Goal: Information Seeking & Learning: Find specific page/section

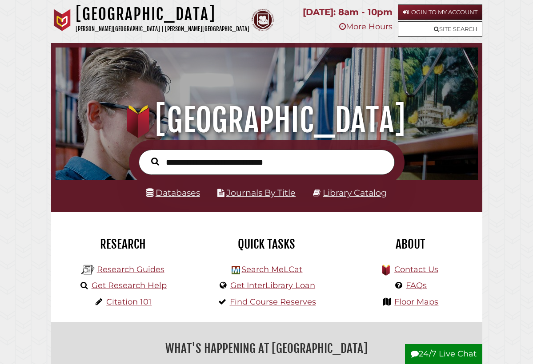
scroll to position [139, 418]
type input "**********"
click at [155, 161] on button "Search" at bounding box center [155, 161] width 17 height 12
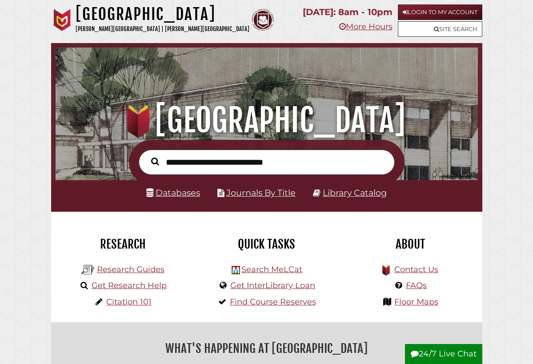
scroll to position [139, 418]
click at [172, 194] on link "Databases" at bounding box center [173, 192] width 54 height 11
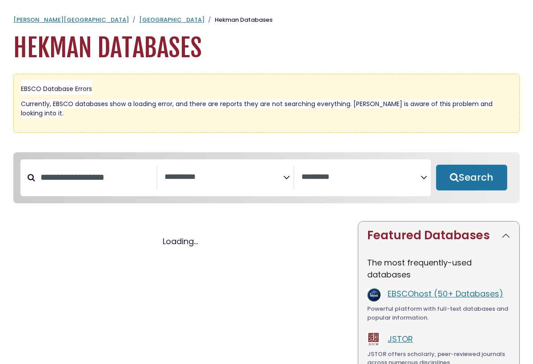
select select "Database Subject Filter"
select select "Database Vendors Filter"
select select "Database Subject Filter"
select select "Database Vendors Filter"
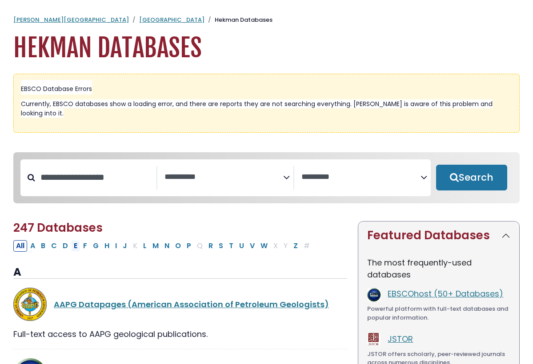
click at [77, 240] on button "E" at bounding box center [75, 246] width 9 height 12
select select "Database Subject Filter"
select select "Database Vendors Filter"
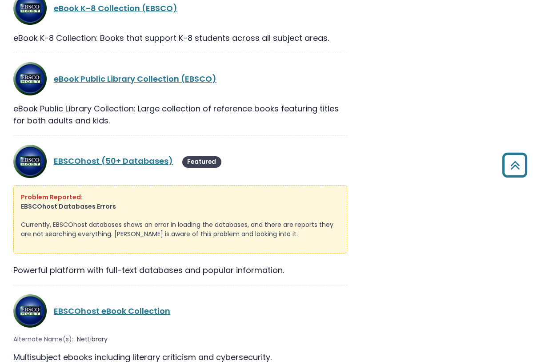
scroll to position [1042, 0]
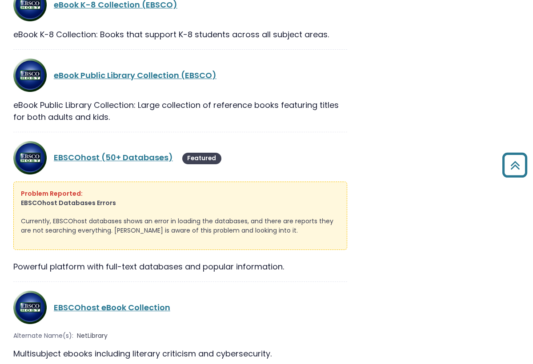
click at [81, 238] on div "Problem Reported: EBSCOhost Databases Errors Currently, EBSCOhost databases sho…" at bounding box center [180, 216] width 334 height 68
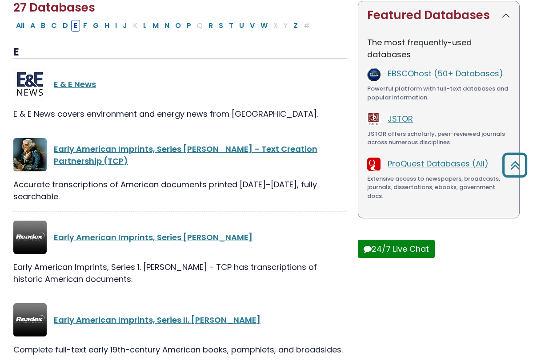
scroll to position [176, 0]
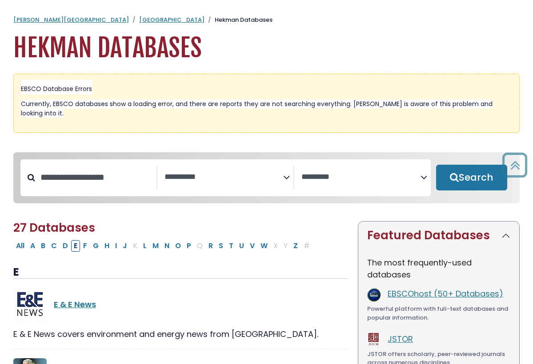
select select "Database Subject Filter"
select select "Database Vendors Filter"
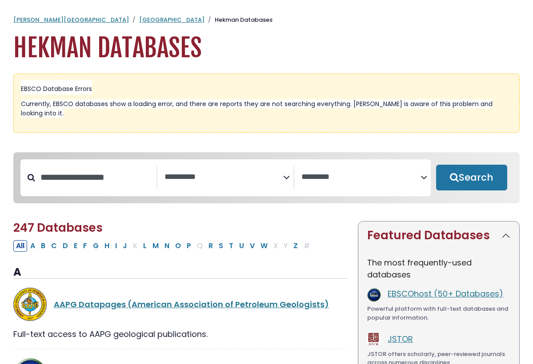
click at [50, 36] on h1 "Hekman Databases" at bounding box center [266, 48] width 506 height 30
click at [139, 19] on link "Hekman Library" at bounding box center [171, 20] width 65 height 8
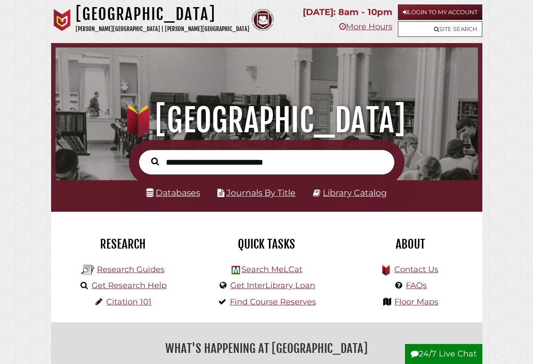
scroll to position [139, 418]
type input "********"
click at [155, 161] on button "Search" at bounding box center [155, 161] width 17 height 12
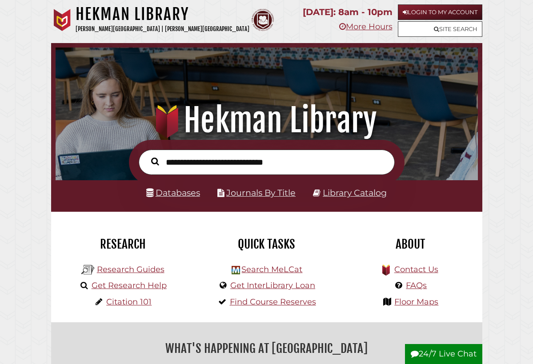
scroll to position [139, 418]
click at [165, 190] on link "Databases" at bounding box center [173, 192] width 54 height 11
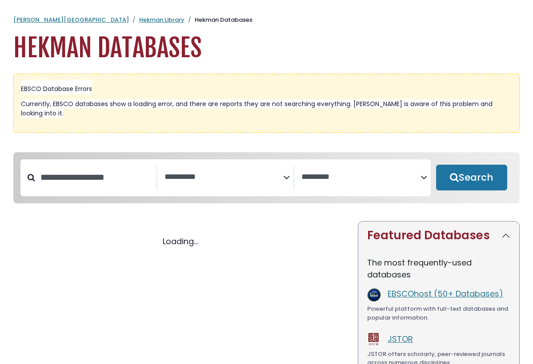
select select "Database Subject Filter"
select select "Database Vendors Filter"
select select "Database Subject Filter"
select select "Database Vendors Filter"
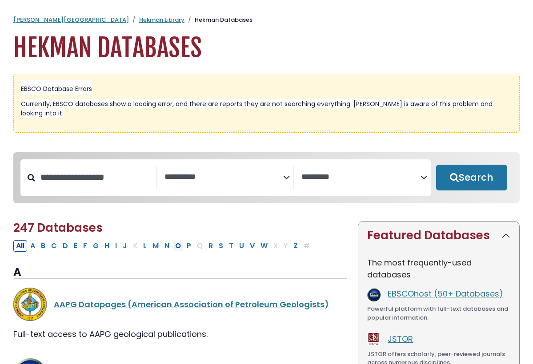
click at [179, 240] on button "O" at bounding box center [177, 246] width 11 height 12
select select "Database Subject Filter"
select select "Database Vendors Filter"
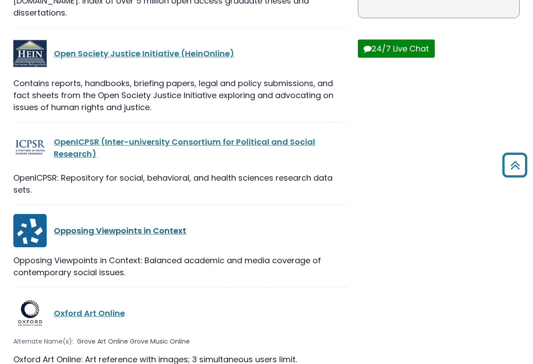
scroll to position [422, 0]
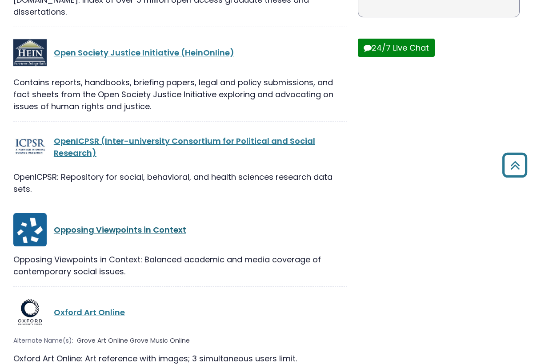
click at [127, 224] on link "Opposing Viewpoints in Context" at bounding box center [120, 229] width 132 height 11
